Goal: Download file/media

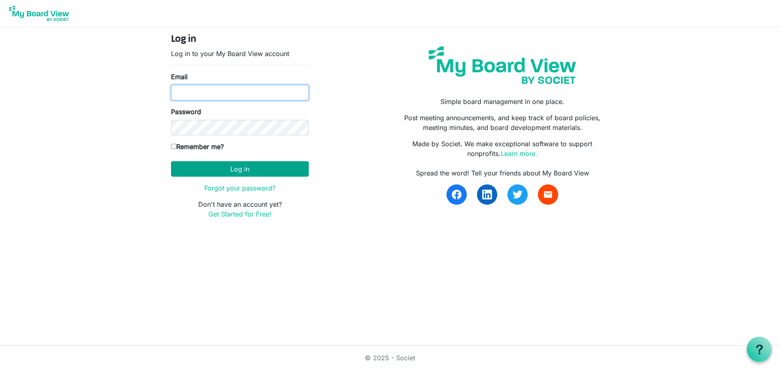
type input "janelle@recoveryresourcescolorado.org"
click at [238, 168] on button "Log in" at bounding box center [240, 168] width 138 height 15
type input "janelle@recoveryresourcescolorado.org"
click at [238, 168] on button "Log in" at bounding box center [240, 168] width 138 height 15
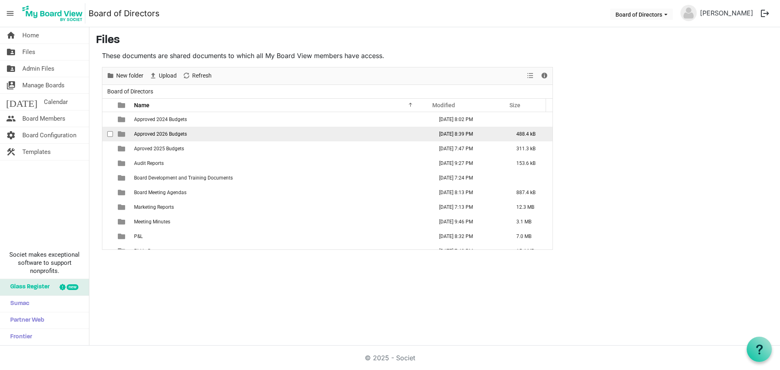
click at [158, 136] on span "Approved 2026 Budgets" at bounding box center [160, 134] width 53 height 6
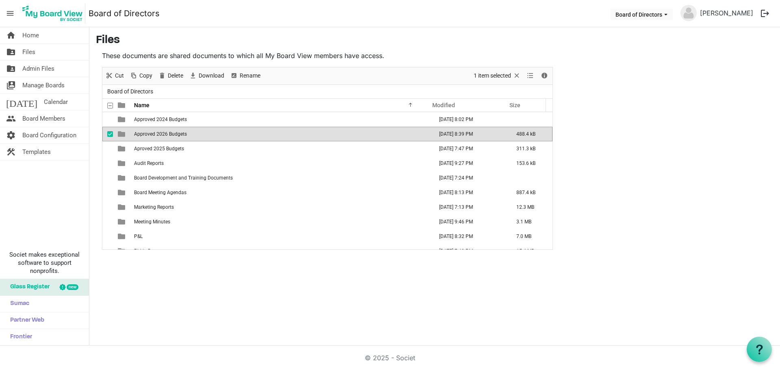
click at [158, 136] on span "Approved 2026 Budgets" at bounding box center [160, 134] width 53 height 6
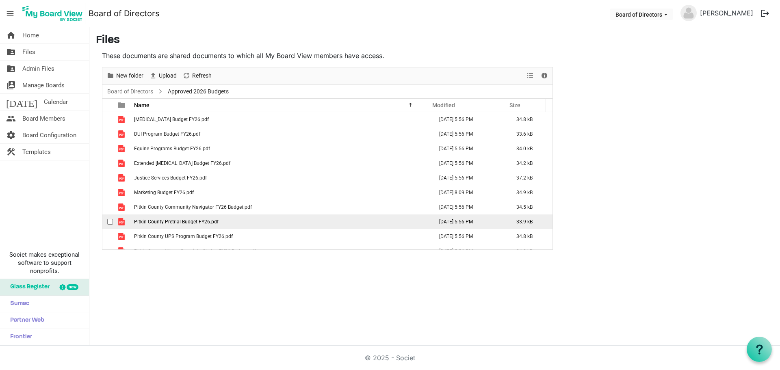
click at [169, 221] on span "Pitkin County Pretrial Budget FY26.pdf" at bounding box center [176, 222] width 84 height 6
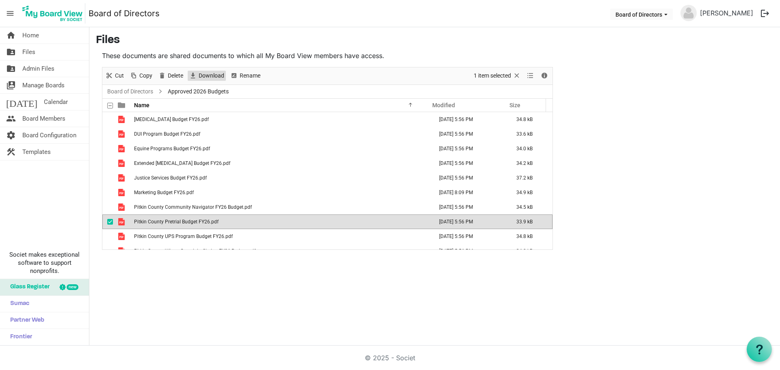
click at [207, 74] on span "Download" at bounding box center [211, 76] width 27 height 10
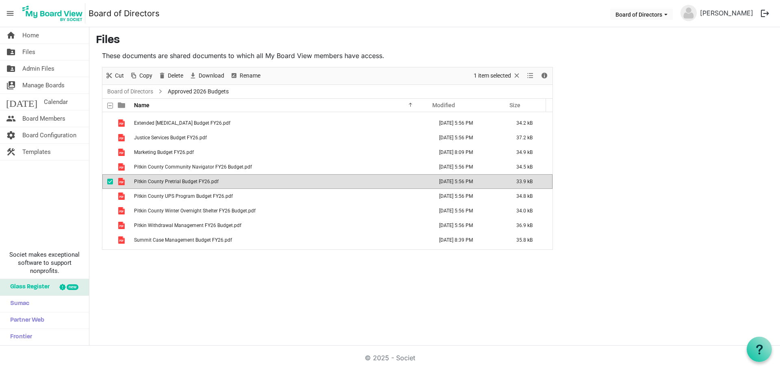
scroll to position [41, 0]
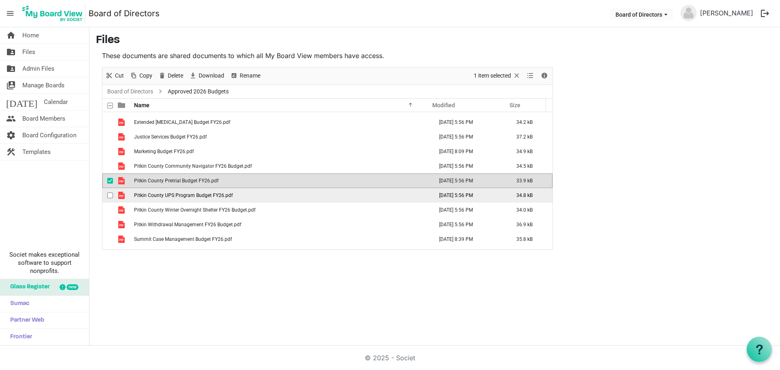
click at [199, 196] on span "Pitkin County UPS Program Budget FY26.pdf" at bounding box center [183, 196] width 99 height 6
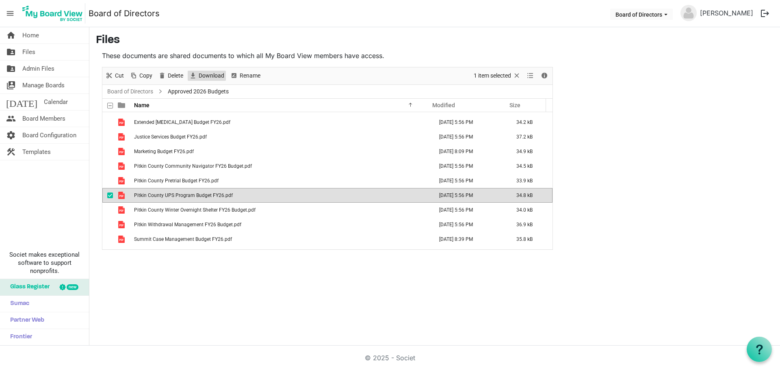
click at [210, 76] on span "Download" at bounding box center [211, 76] width 27 height 10
